Goal: Book appointment/travel/reservation

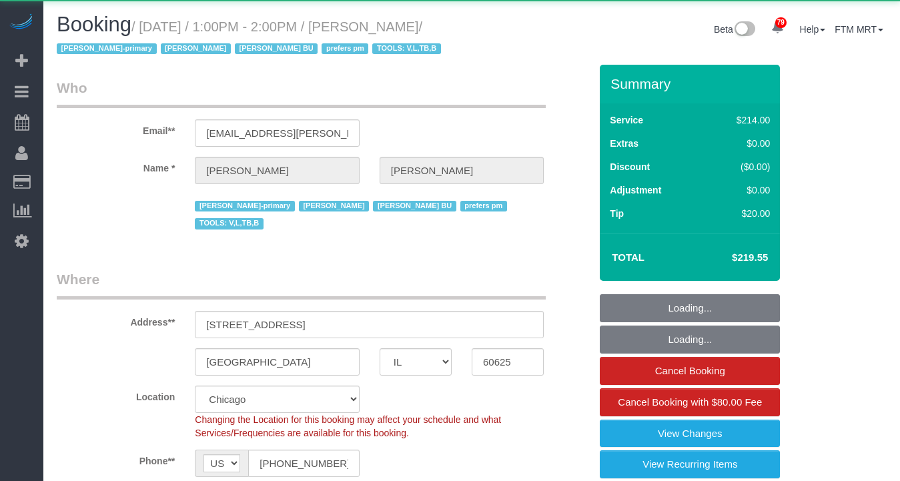
select select "IL"
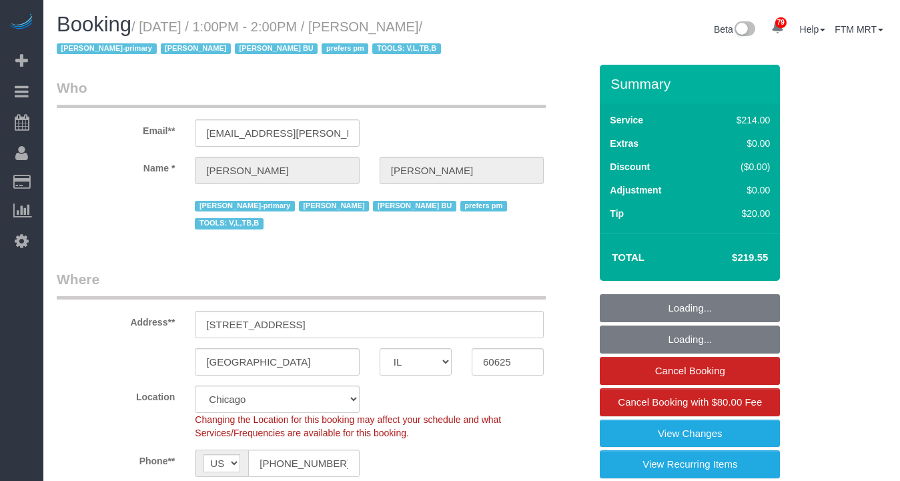
select select "object:840"
select select "512"
select select "2"
select select "5"
select select "number:1"
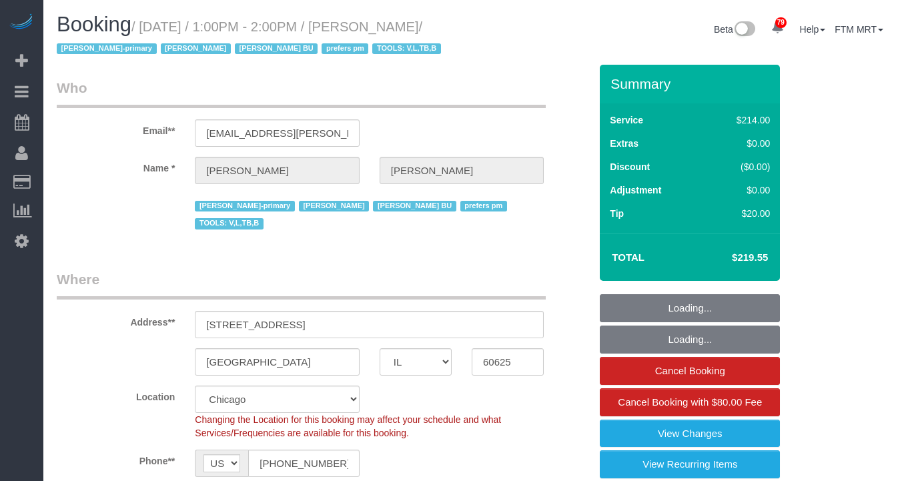
select select "number:66"
select select "number:139"
select select "number:106"
select select "2"
select select "5"
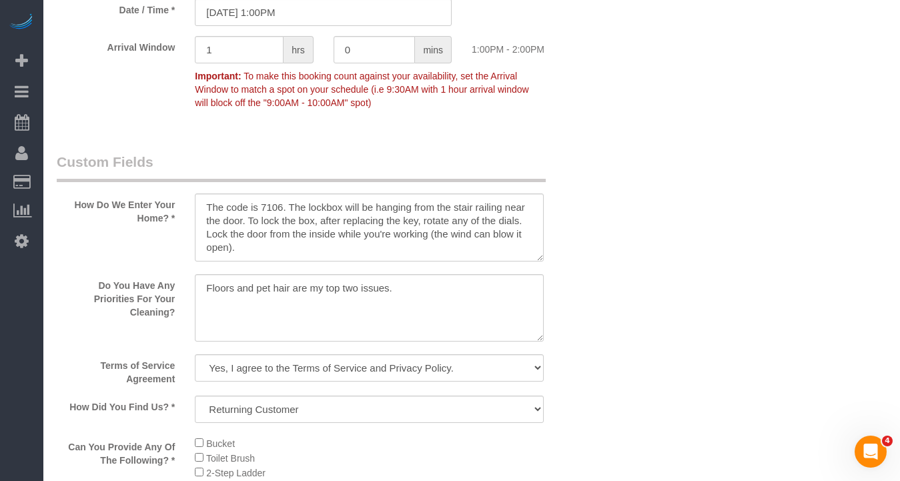
scroll to position [1337, 0]
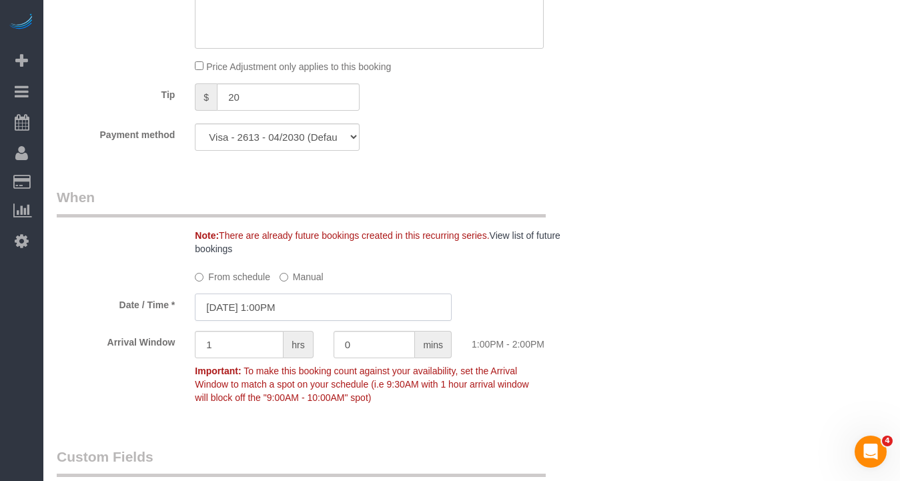
click at [309, 293] on input "[DATE] 1:00PM" at bounding box center [323, 306] width 257 height 27
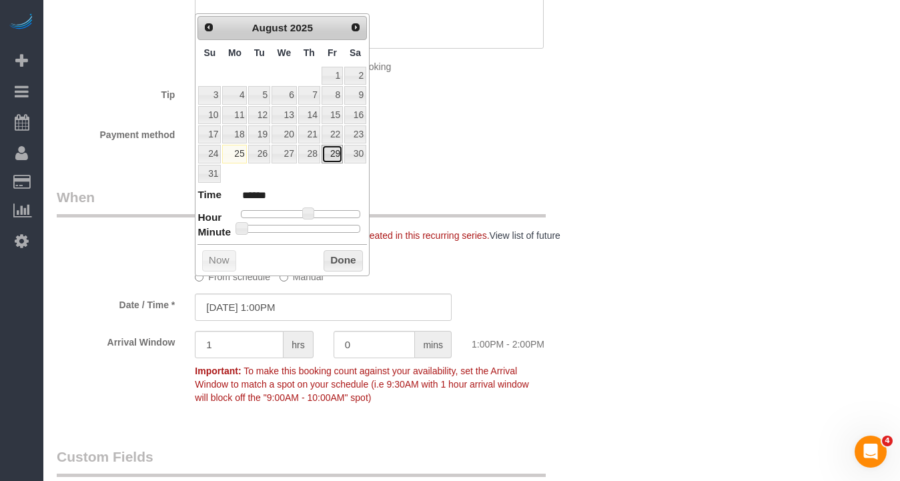
click at [322, 153] on link "29" at bounding box center [331, 154] width 21 height 18
type input "[DATE] 1:00PM"
drag, startPoint x: 349, startPoint y: 259, endPoint x: 373, endPoint y: 260, distance: 24.0
click at [349, 259] on button "Done" at bounding box center [342, 260] width 39 height 21
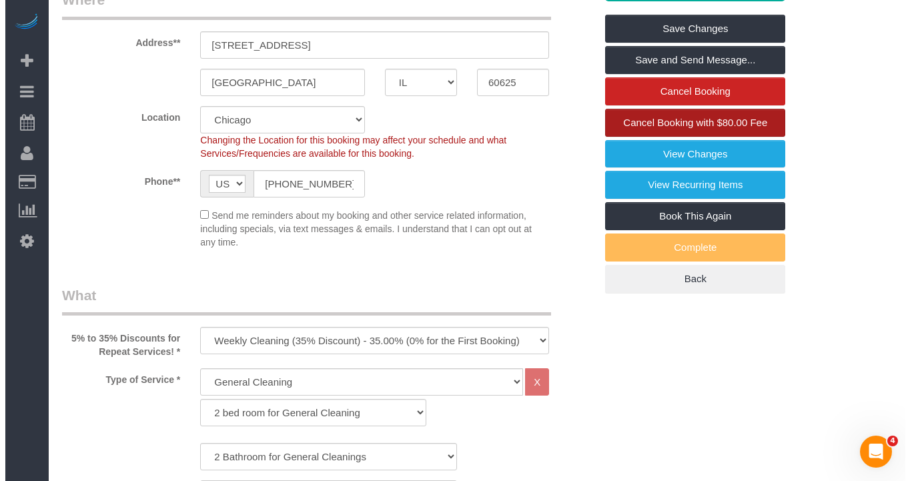
scroll to position [223, 0]
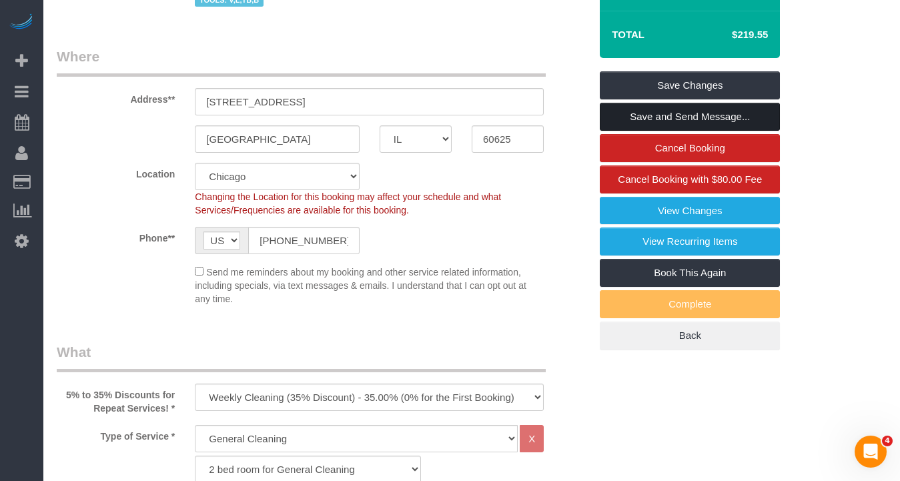
click at [680, 115] on link "Save and Send Message..." at bounding box center [689, 117] width 180 height 28
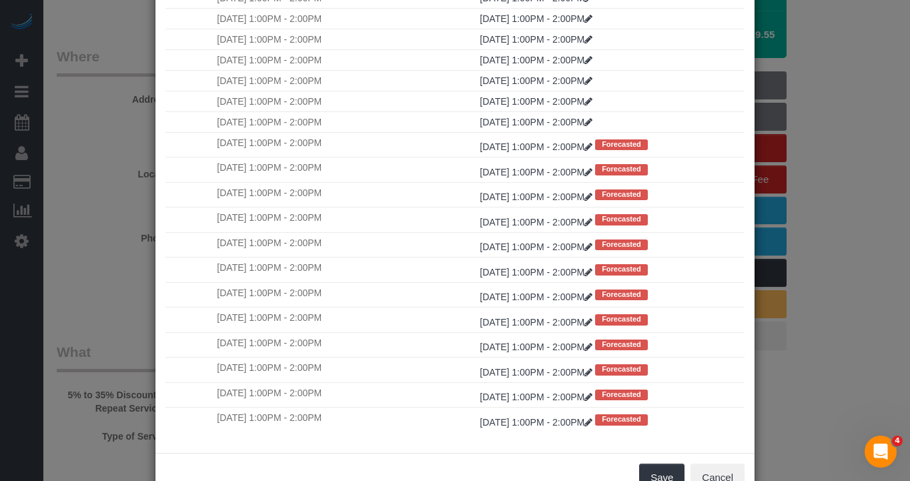
scroll to position [117, 0]
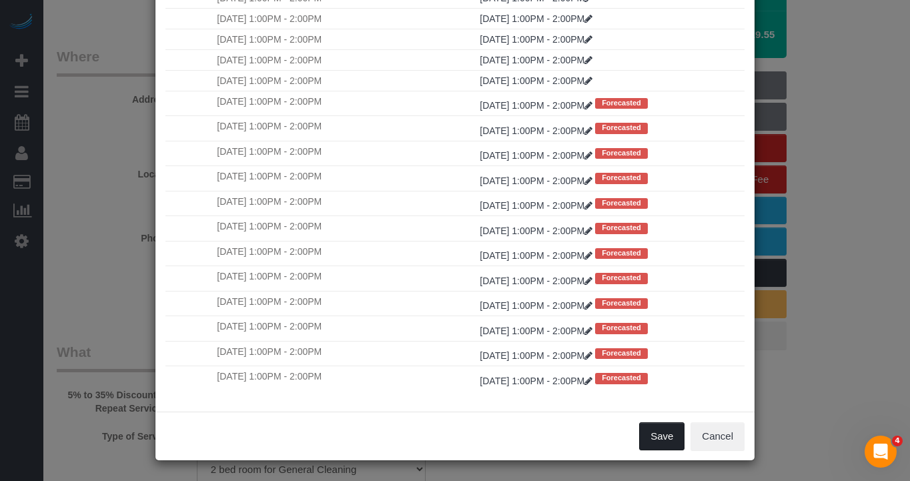
click at [643, 437] on button "Save" at bounding box center [661, 436] width 45 height 28
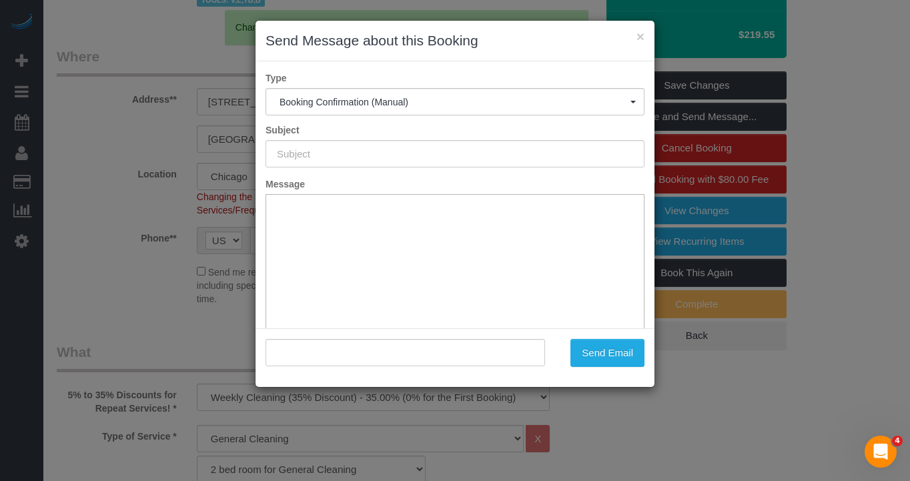
scroll to position [0, 0]
type input "Your Booking With Fresh Tech Maid, Confirmed!"
type input ""[PERSON_NAME]" <[PERSON_NAME][EMAIL_ADDRESS][PERSON_NAME][DOMAIN_NAME]>"
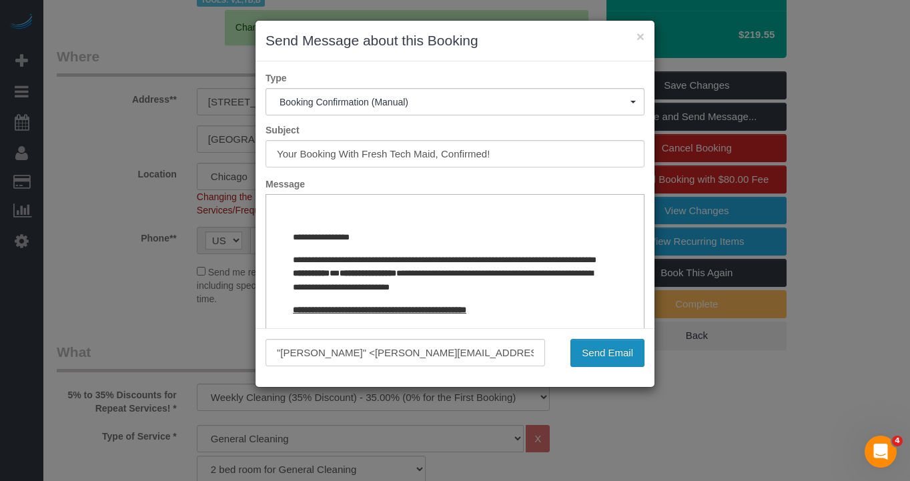
click at [601, 355] on button "Send Email" at bounding box center [607, 353] width 74 height 28
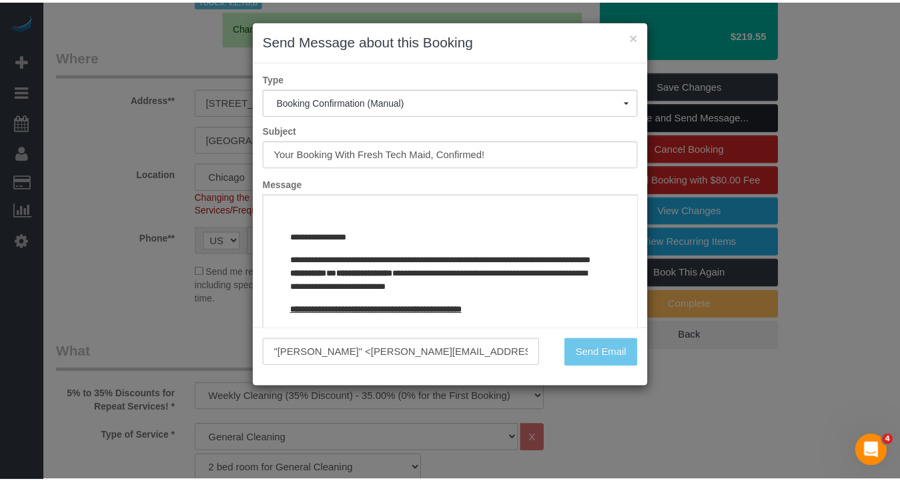
scroll to position [271, 0]
